Goal: Navigation & Orientation: Find specific page/section

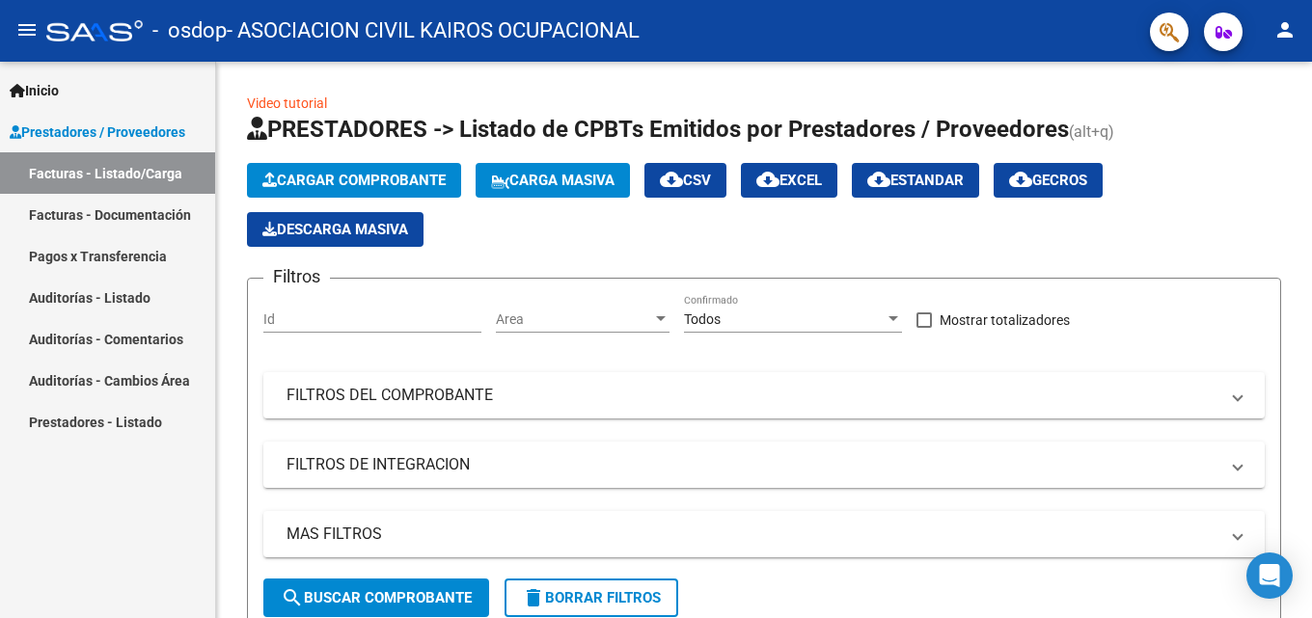
click at [125, 255] on link "Pagos x Transferencia" at bounding box center [107, 255] width 215 height 41
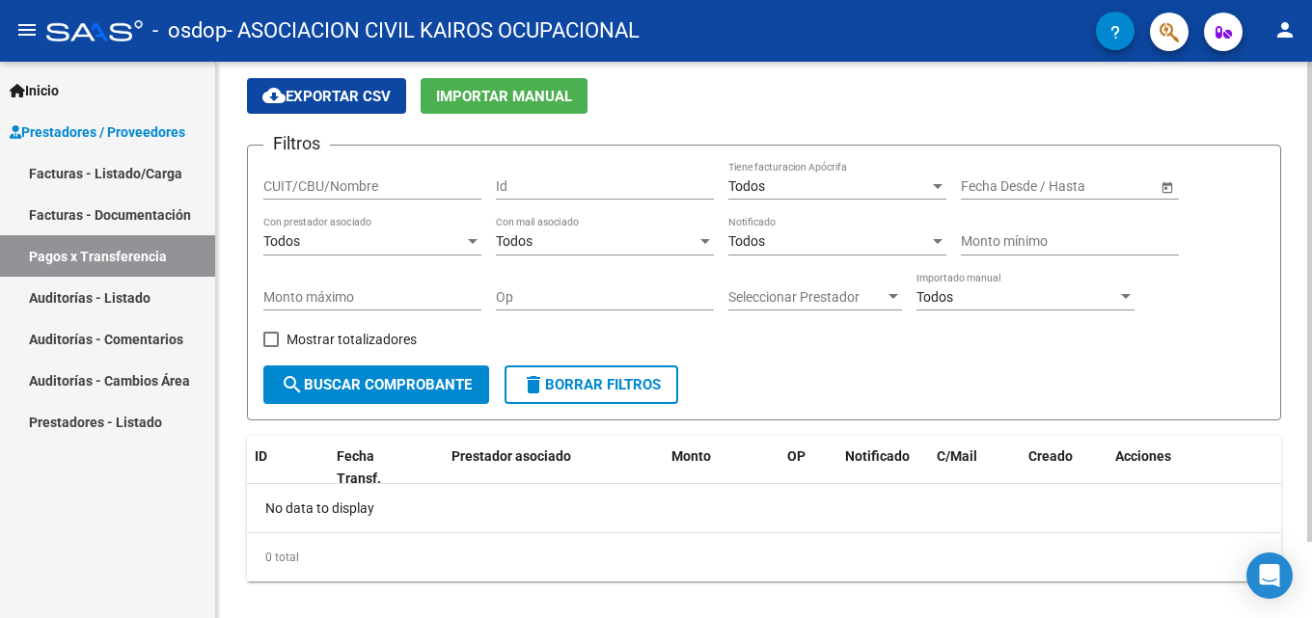
scroll to position [89, 0]
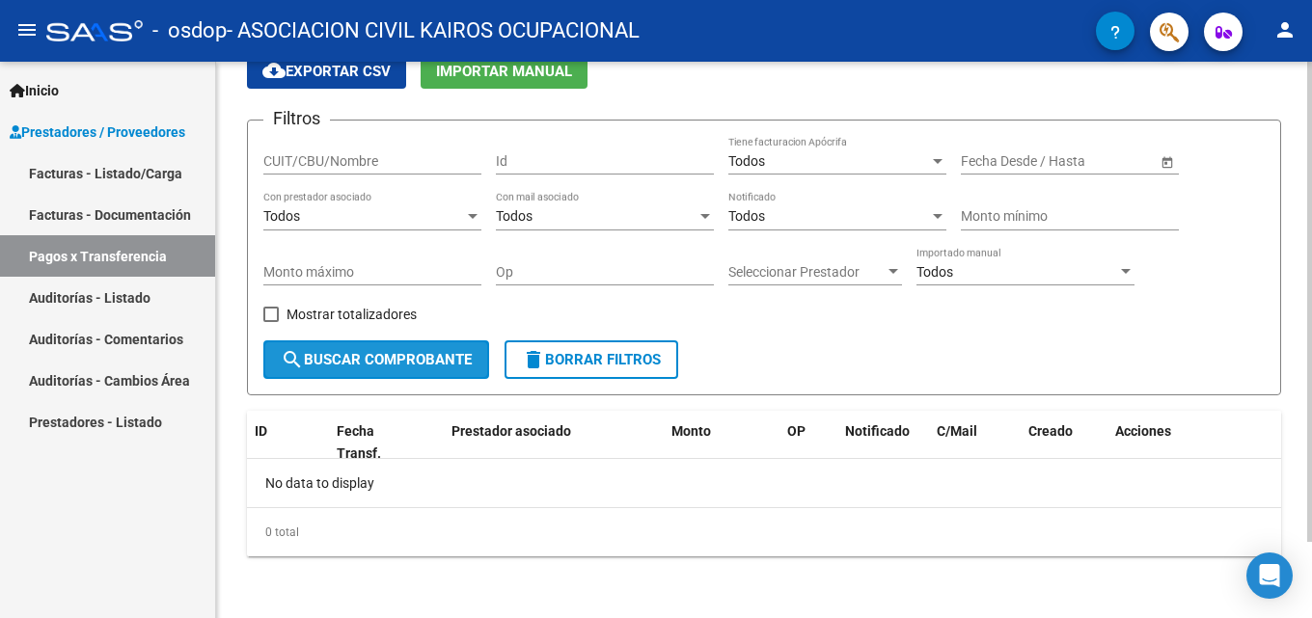
click at [423, 365] on span "search Buscar Comprobante" at bounding box center [376, 359] width 191 height 17
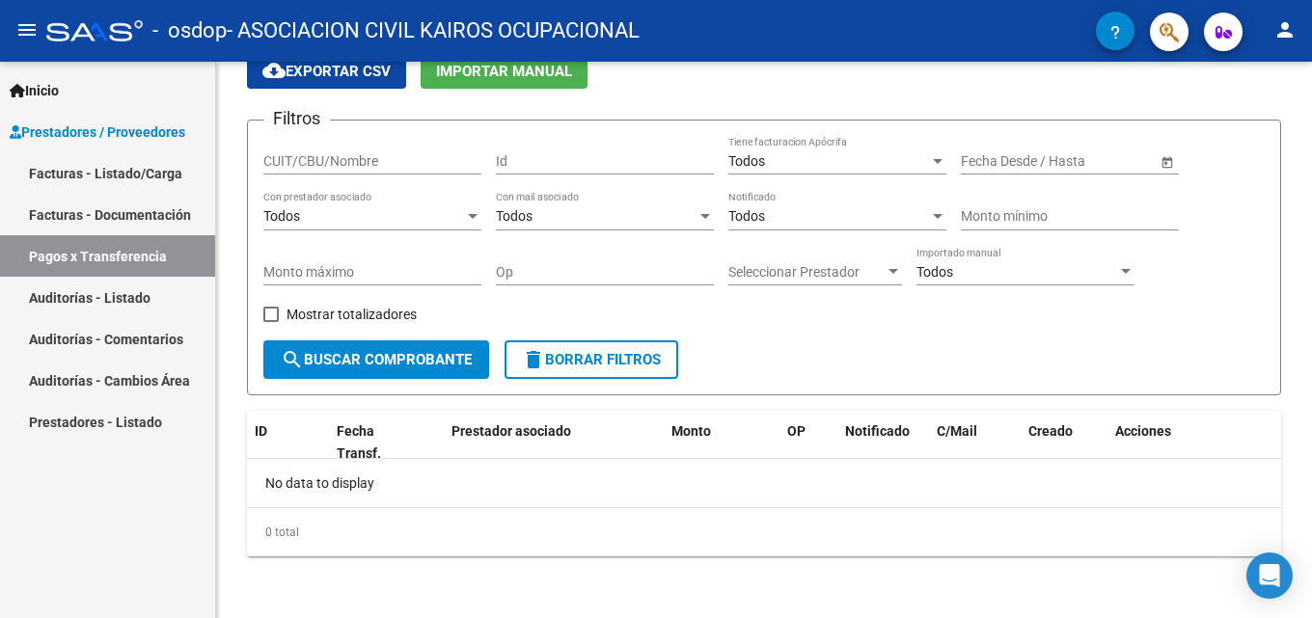
click at [116, 178] on link "Facturas - Listado/Carga" at bounding box center [107, 172] width 215 height 41
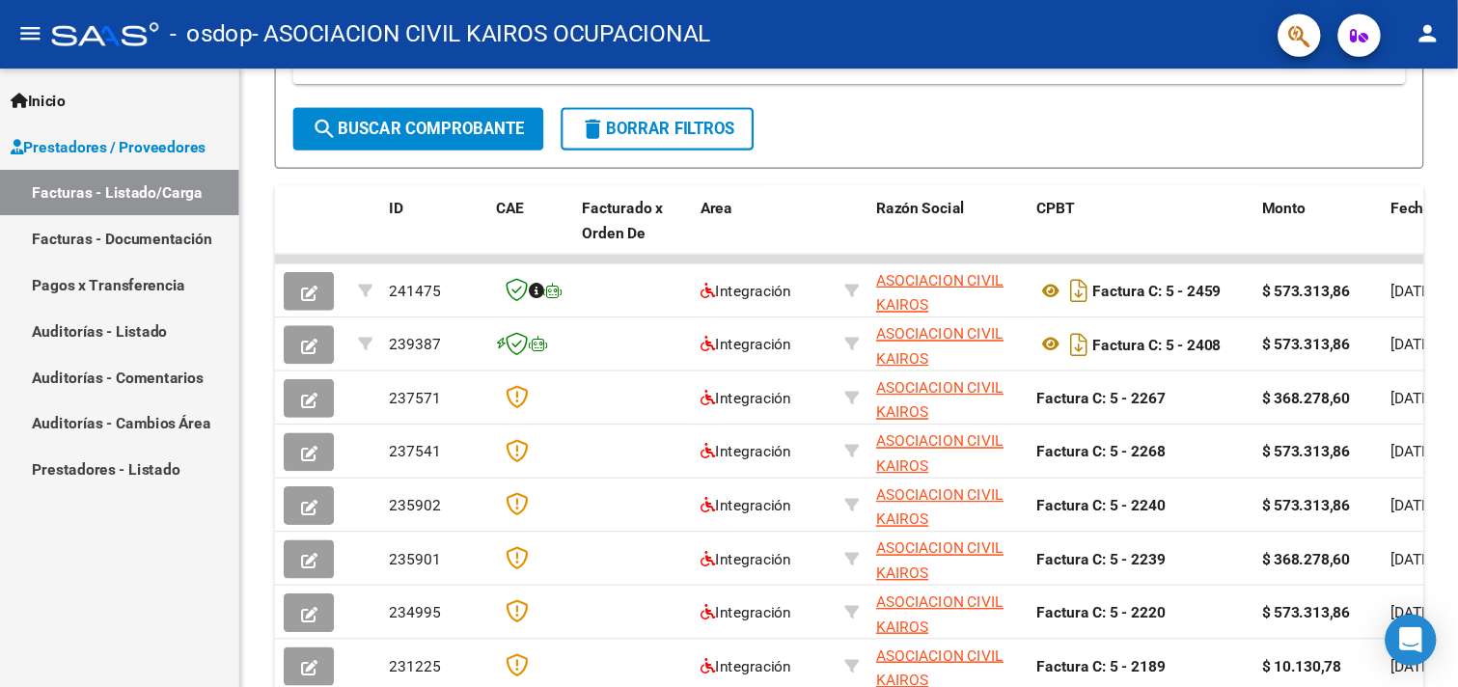
scroll to position [482, 0]
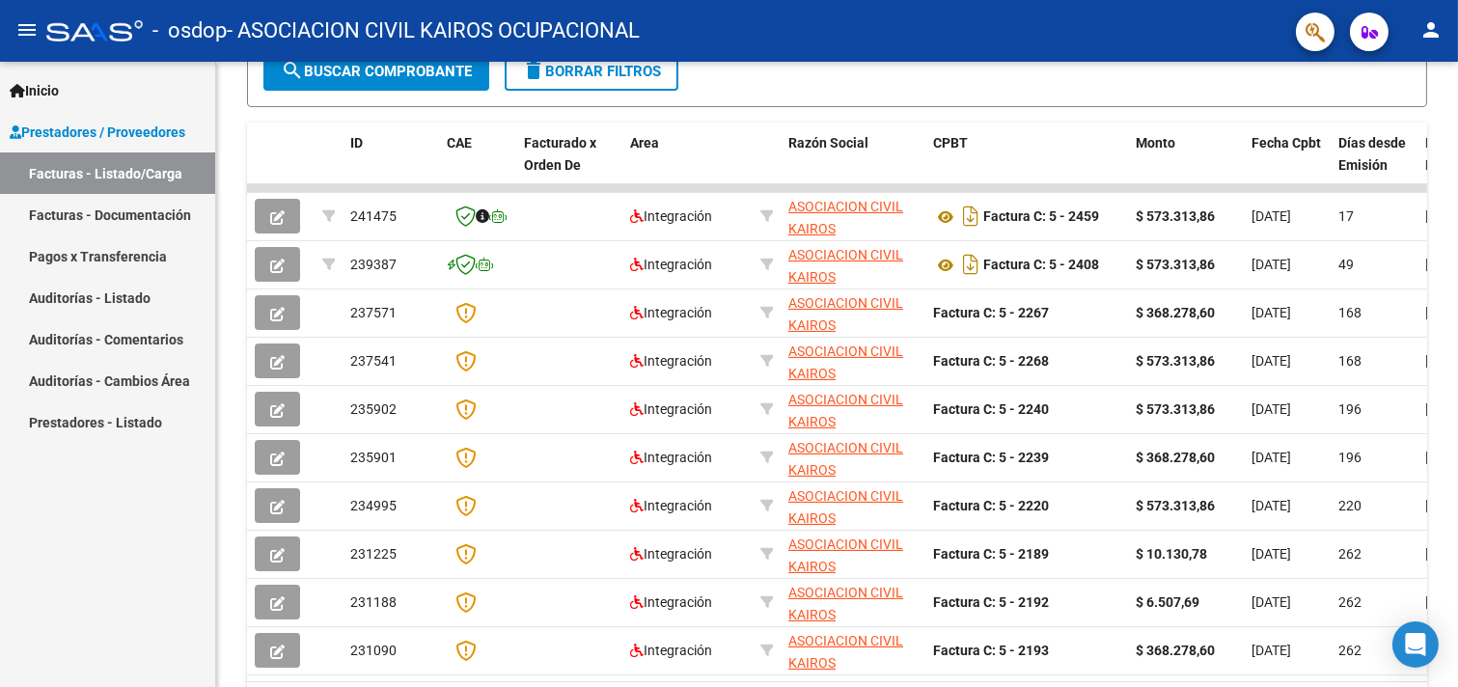
drag, startPoint x: 1298, startPoint y: 0, endPoint x: 900, endPoint y: 37, distance: 400.1
click at [900, 37] on div "- osdop - ASOCIACION CIVIL KAIROS OCUPACIONAL" at bounding box center [663, 31] width 1234 height 42
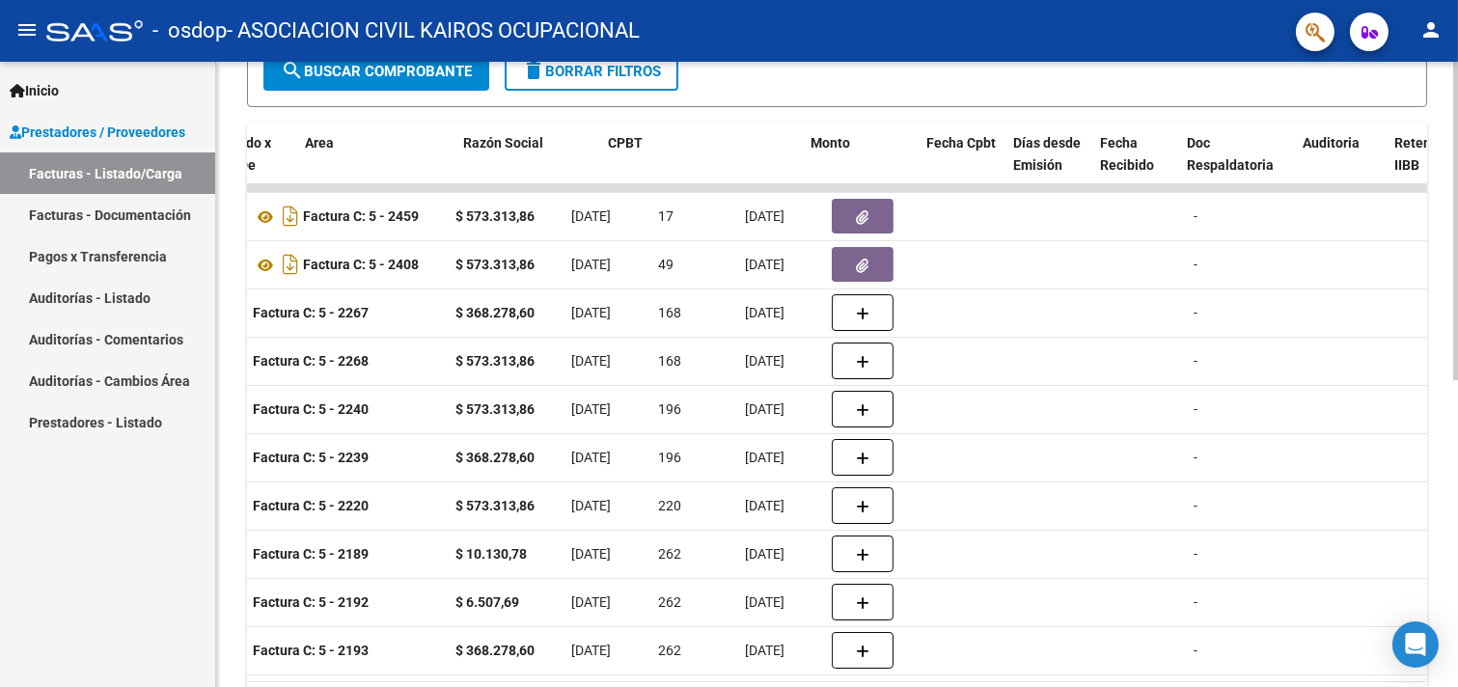
scroll to position [0, 0]
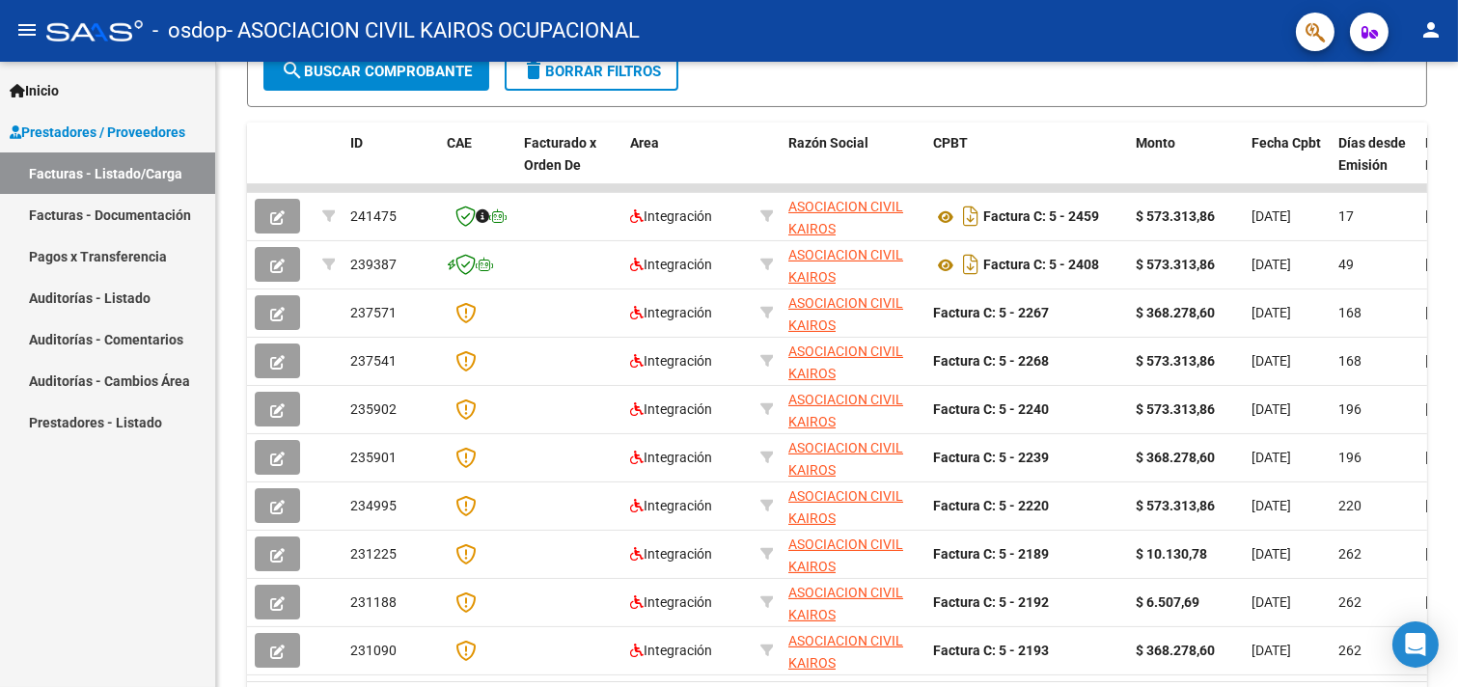
click at [118, 254] on link "Pagos x Transferencia" at bounding box center [107, 255] width 215 height 41
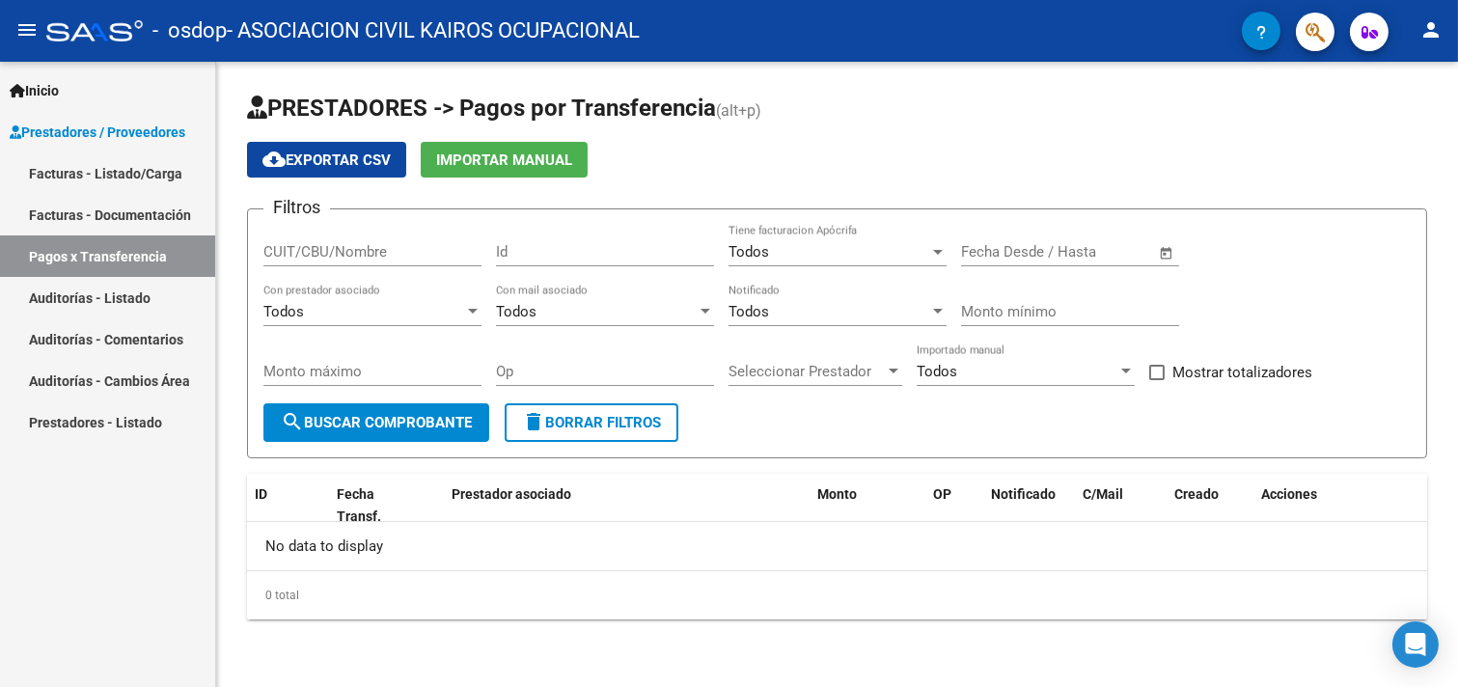
click at [610, 426] on span "delete Borrar Filtros" at bounding box center [591, 422] width 139 height 17
click at [102, 132] on span "Prestadores / Proveedores" at bounding box center [98, 132] width 176 height 21
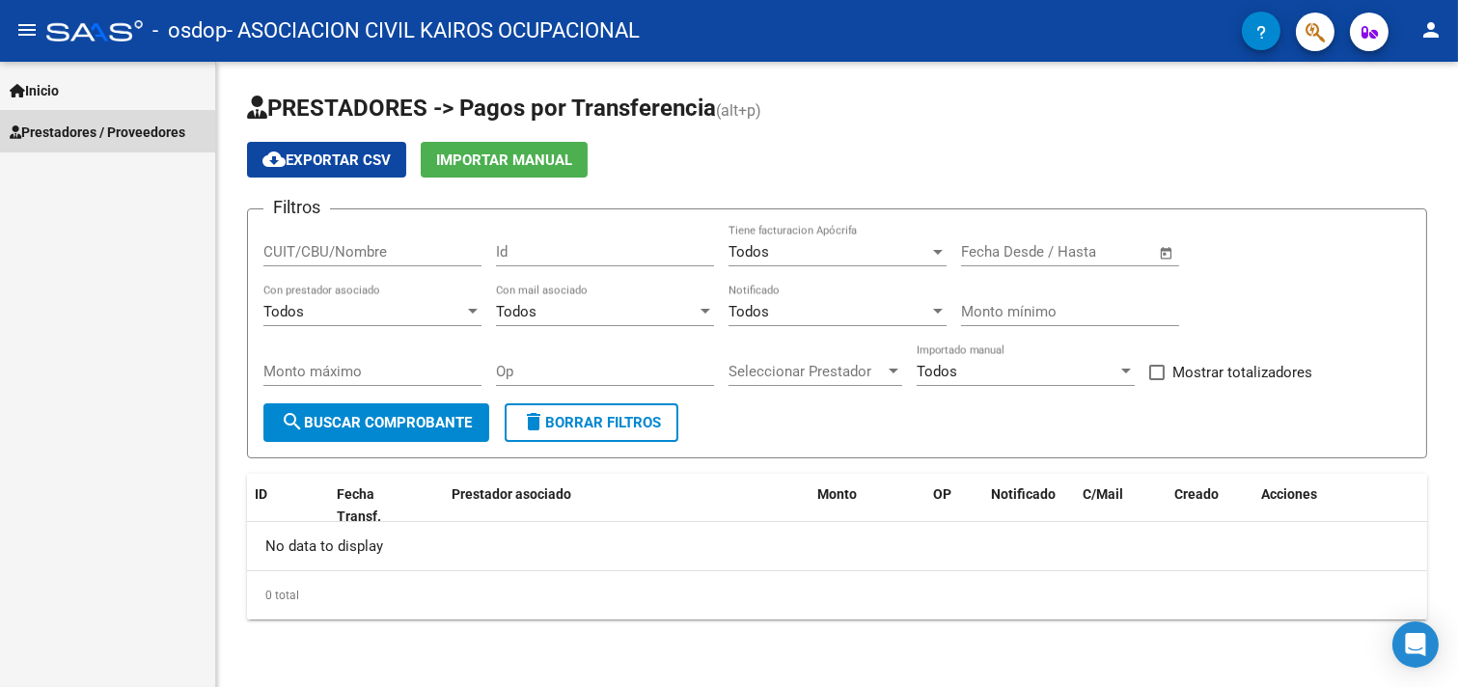
click at [102, 132] on span "Prestadores / Proveedores" at bounding box center [98, 132] width 176 height 21
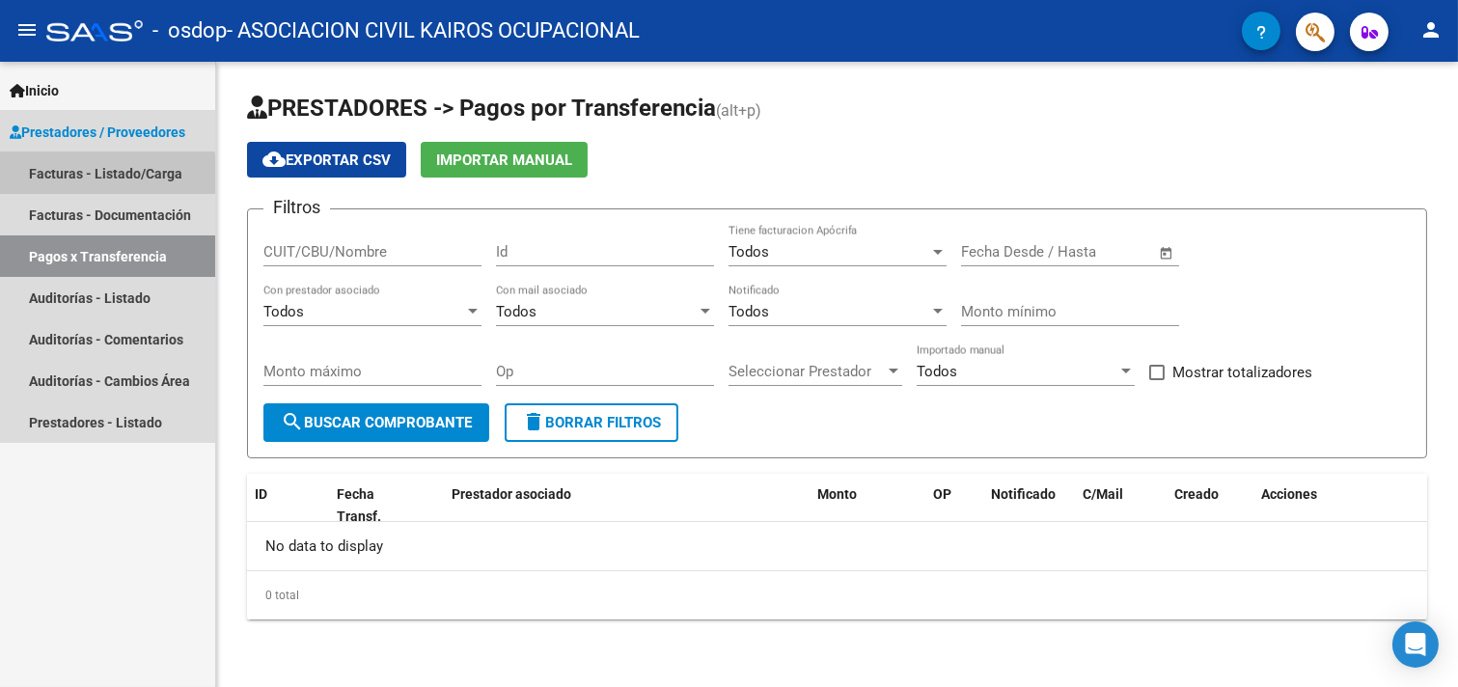
click at [106, 176] on link "Facturas - Listado/Carga" at bounding box center [107, 172] width 215 height 41
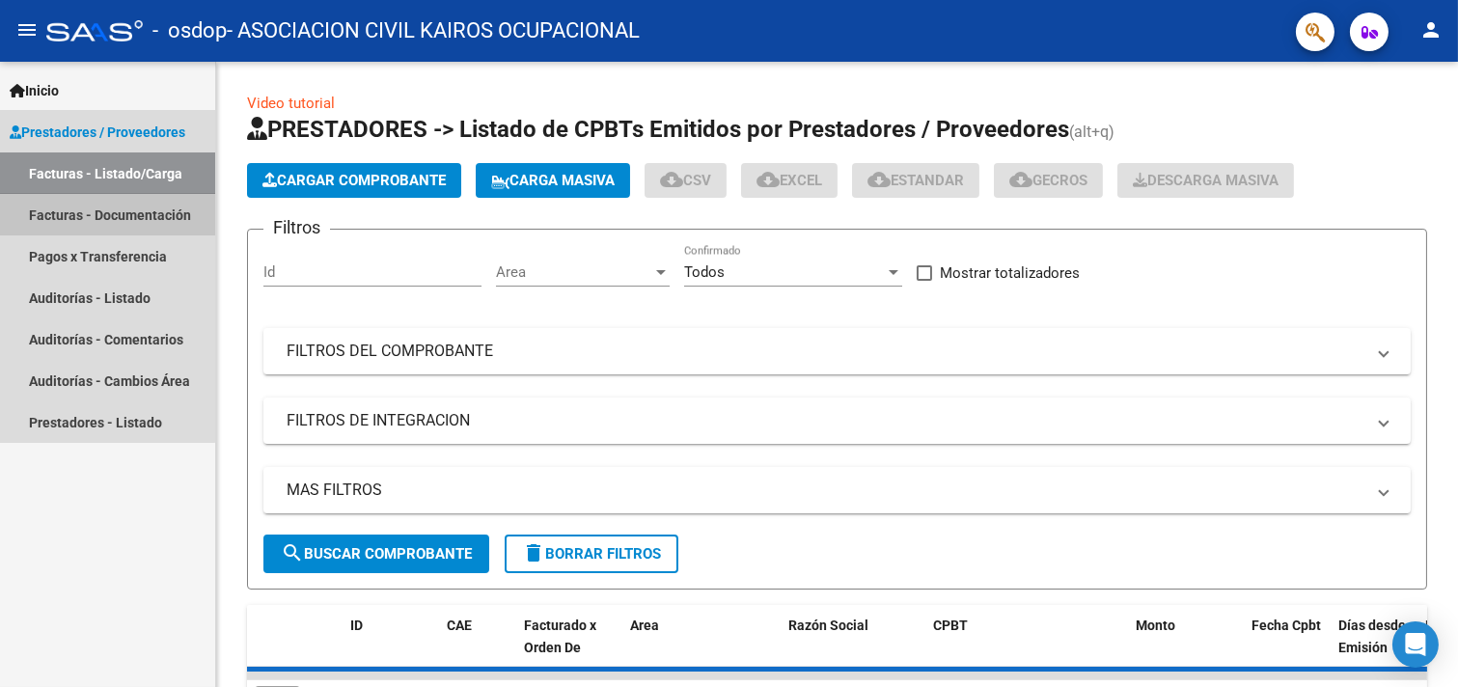
click at [101, 227] on link "Facturas - Documentación" at bounding box center [107, 214] width 215 height 41
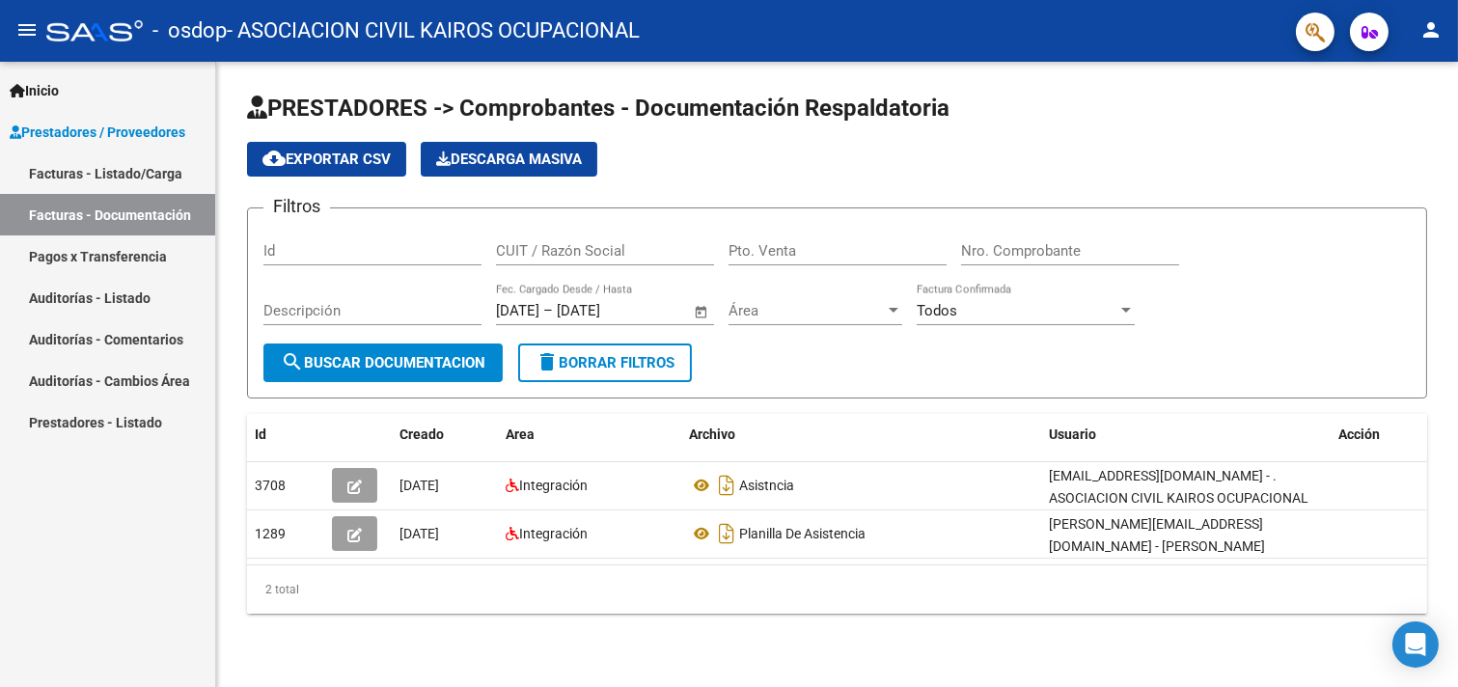
click at [1311, 37] on mat-icon "person" at bounding box center [1430, 29] width 23 height 23
click at [1311, 132] on button "exit_to_app Salir" at bounding box center [1391, 127] width 118 height 46
